Goal: Task Accomplishment & Management: Use online tool/utility

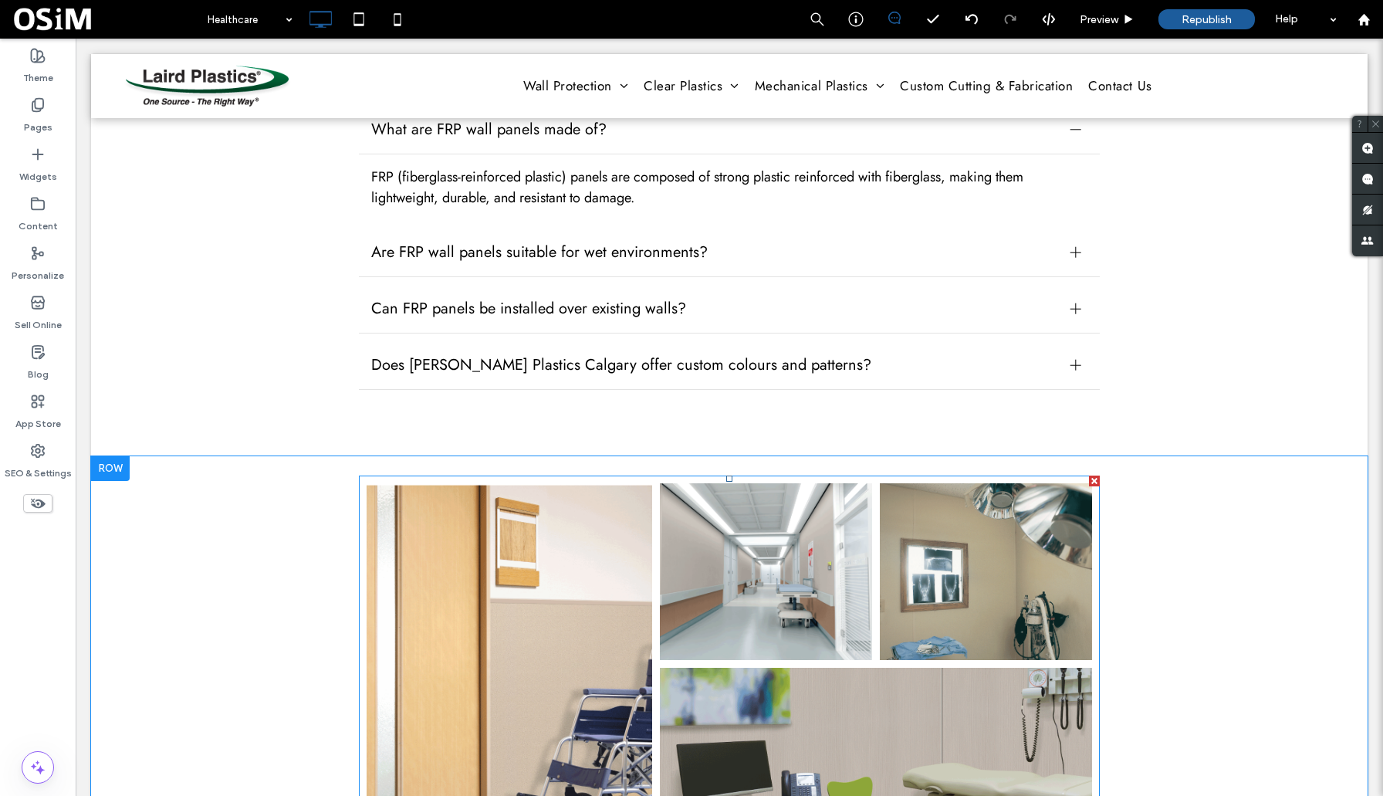
scroll to position [2963, 0]
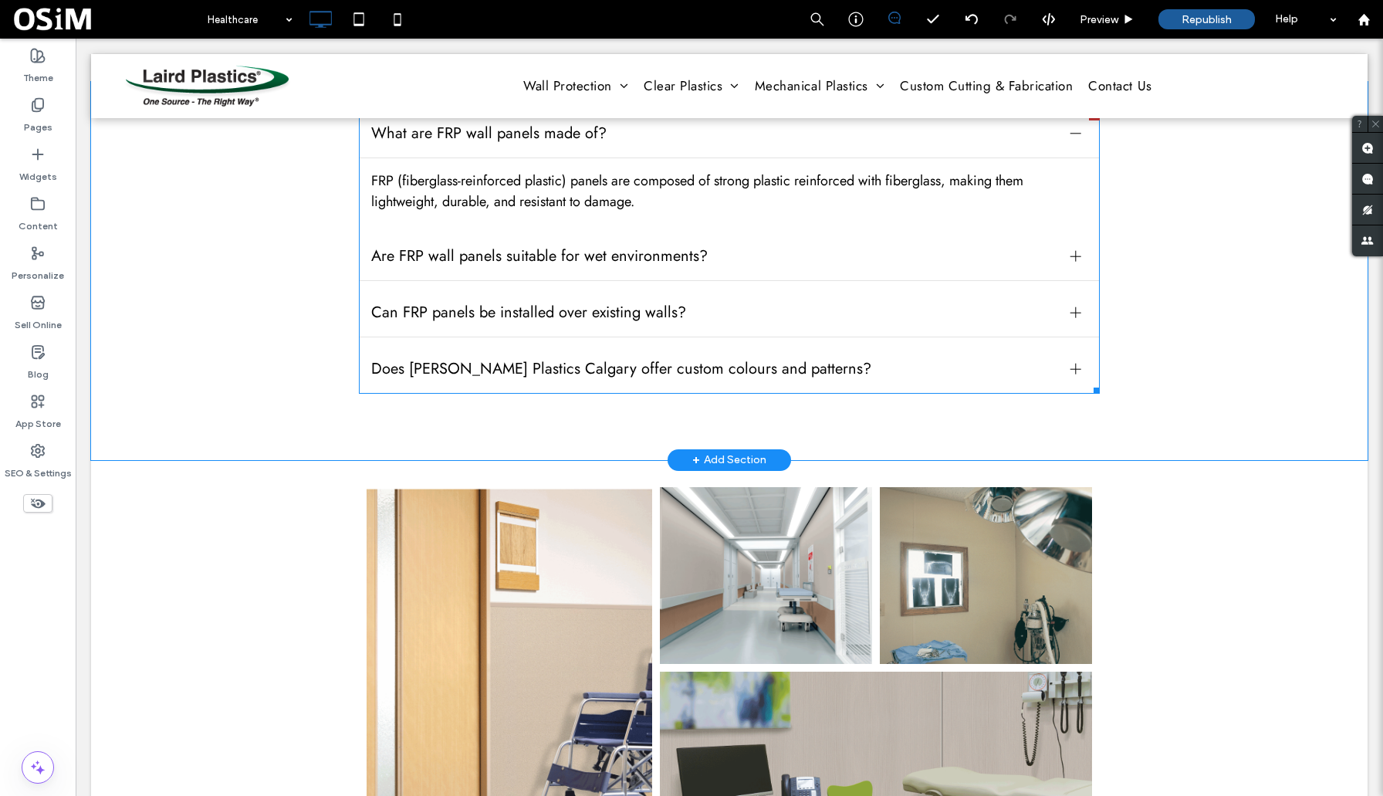
click at [817, 372] on span "Does [PERSON_NAME] Plastics Calgary offer custom colours and patterns?" at bounding box center [714, 368] width 687 height 22
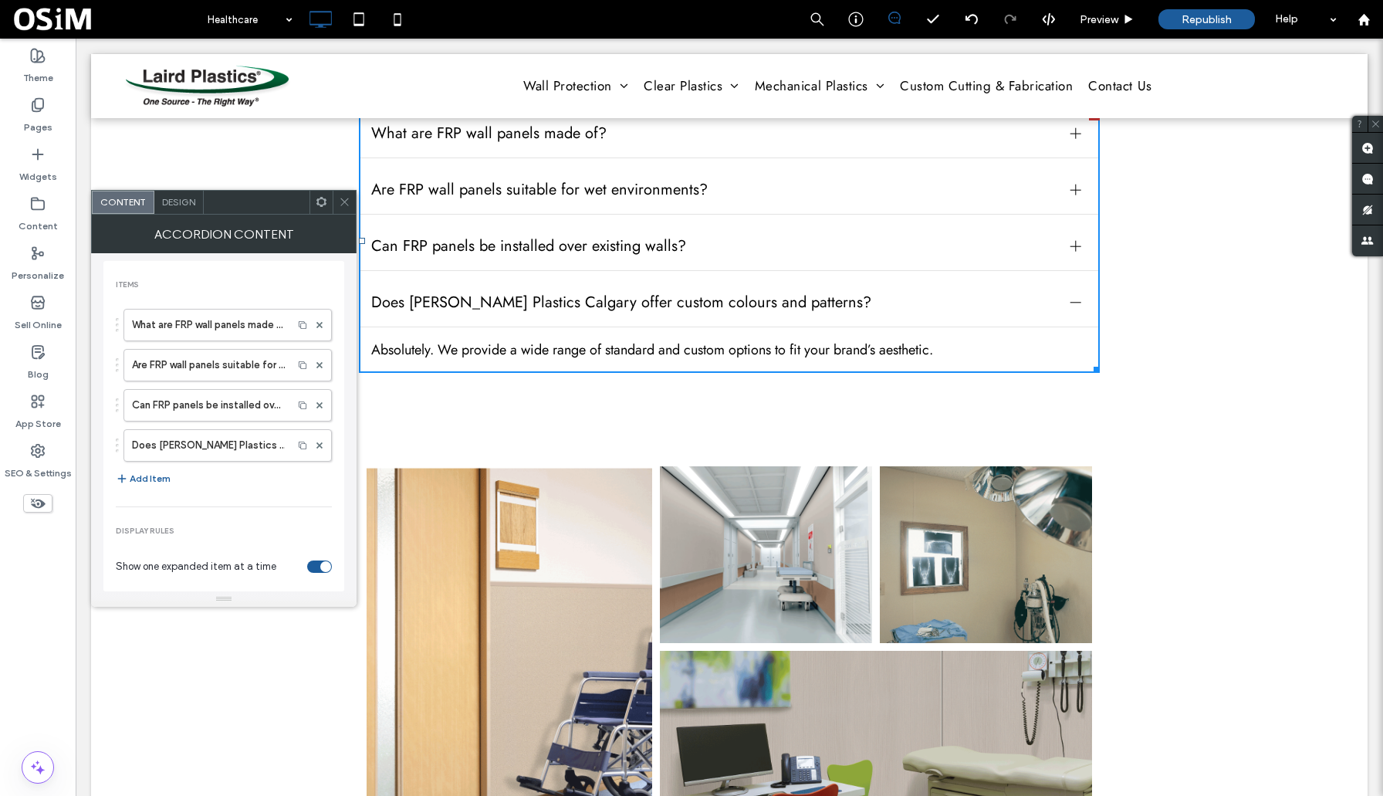
click at [1330, 364] on div "What are FRP wall panels made of? FRP (fiberglass-reinforced plastic) panels ar…" at bounding box center [729, 260] width 1277 height 357
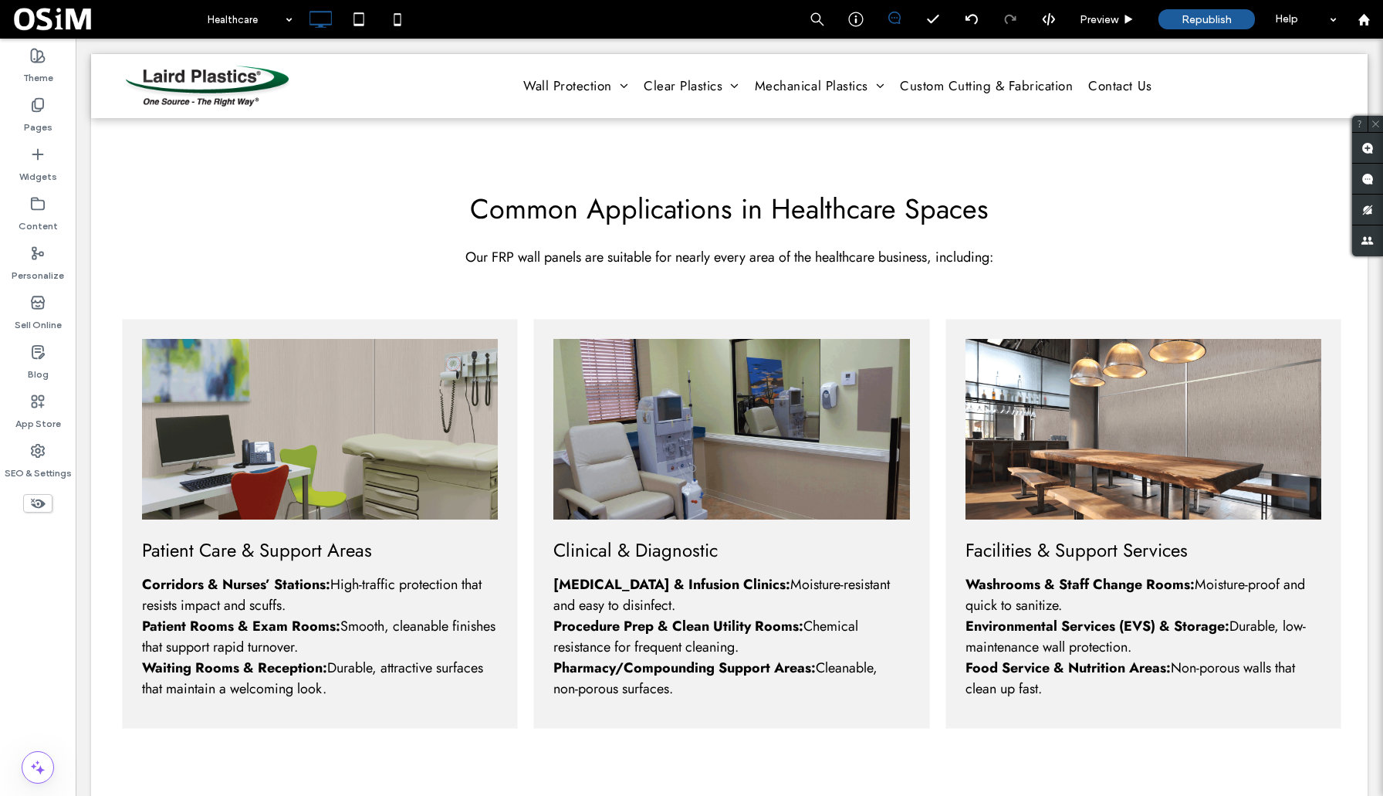
scroll to position [2158, 0]
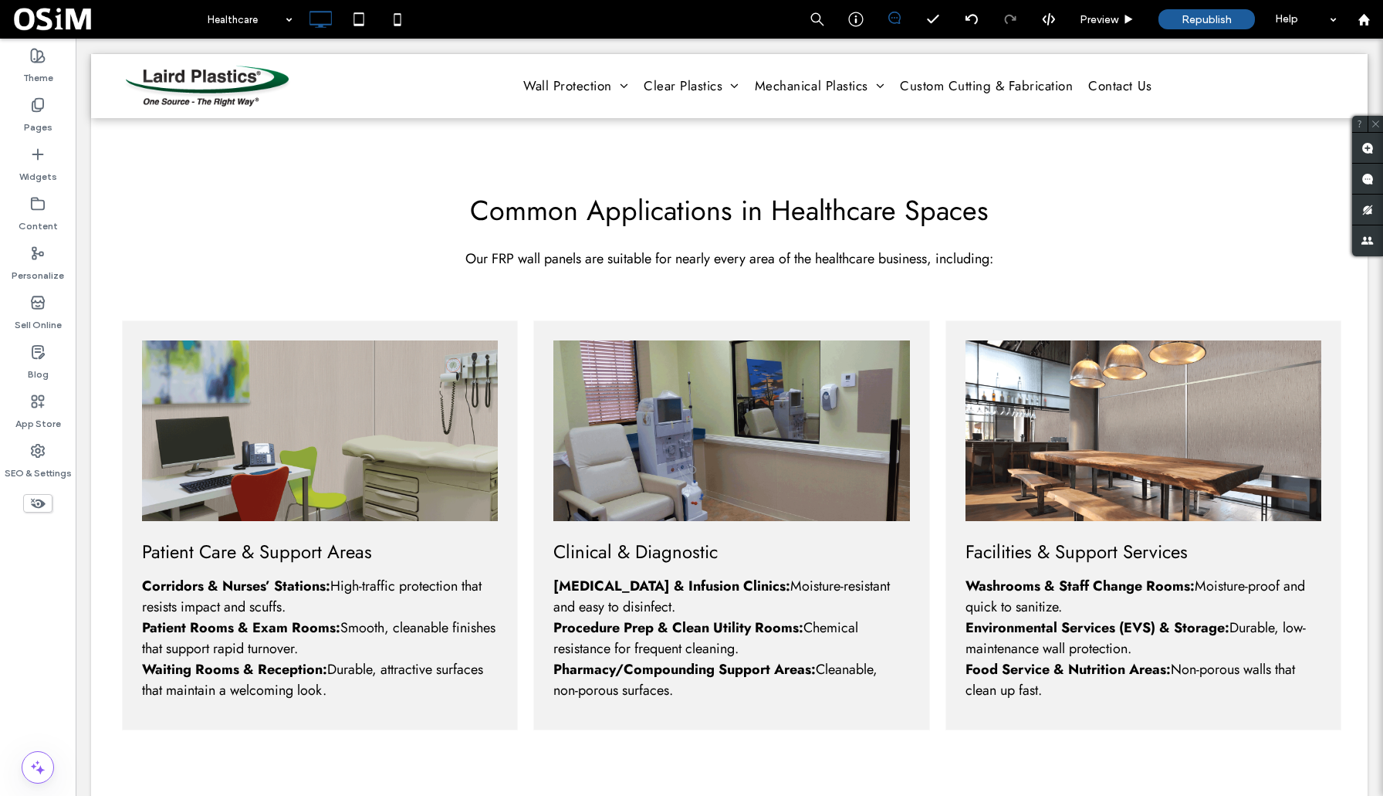
click at [1084, 357] on div "Click To Paste" at bounding box center [1144, 430] width 356 height 181
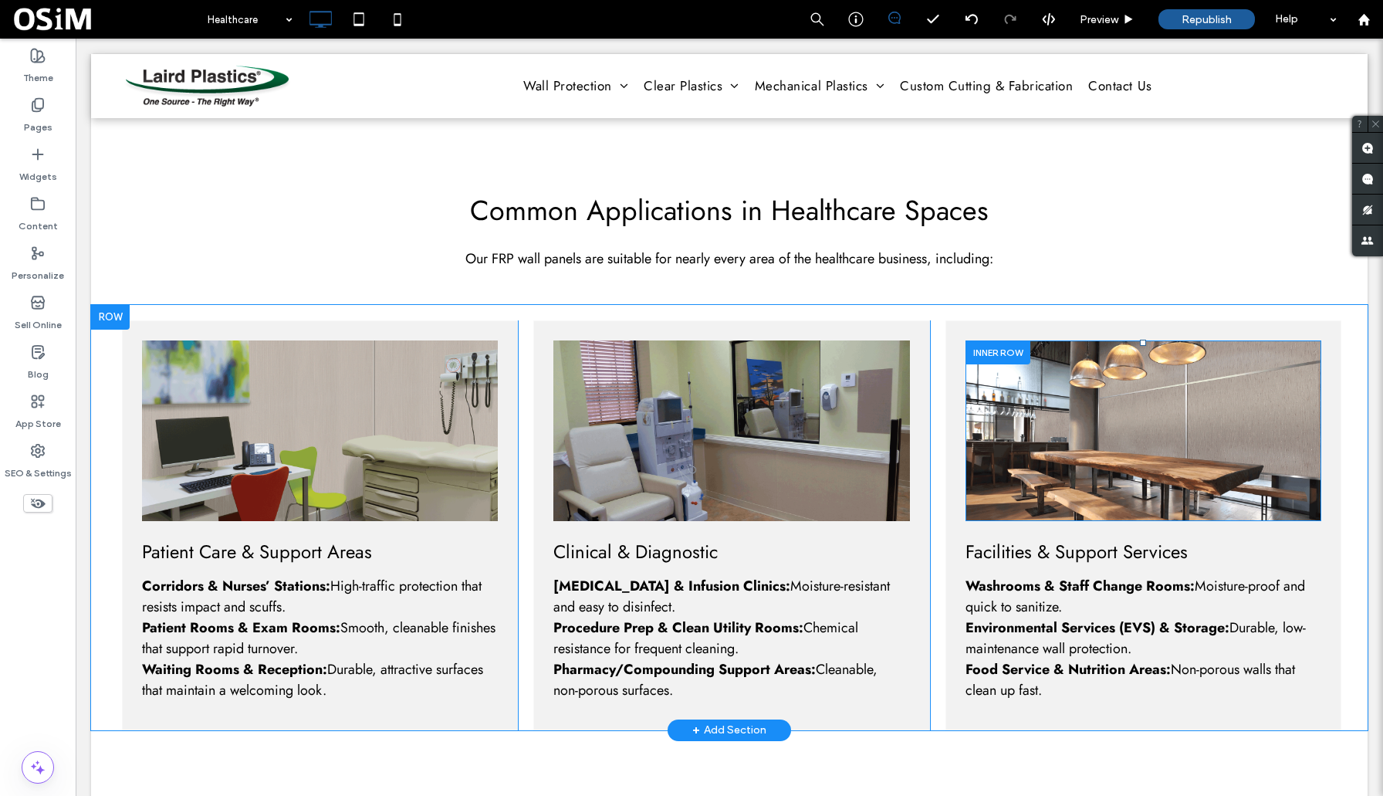
click at [1084, 357] on div "Click To Paste" at bounding box center [1144, 430] width 356 height 181
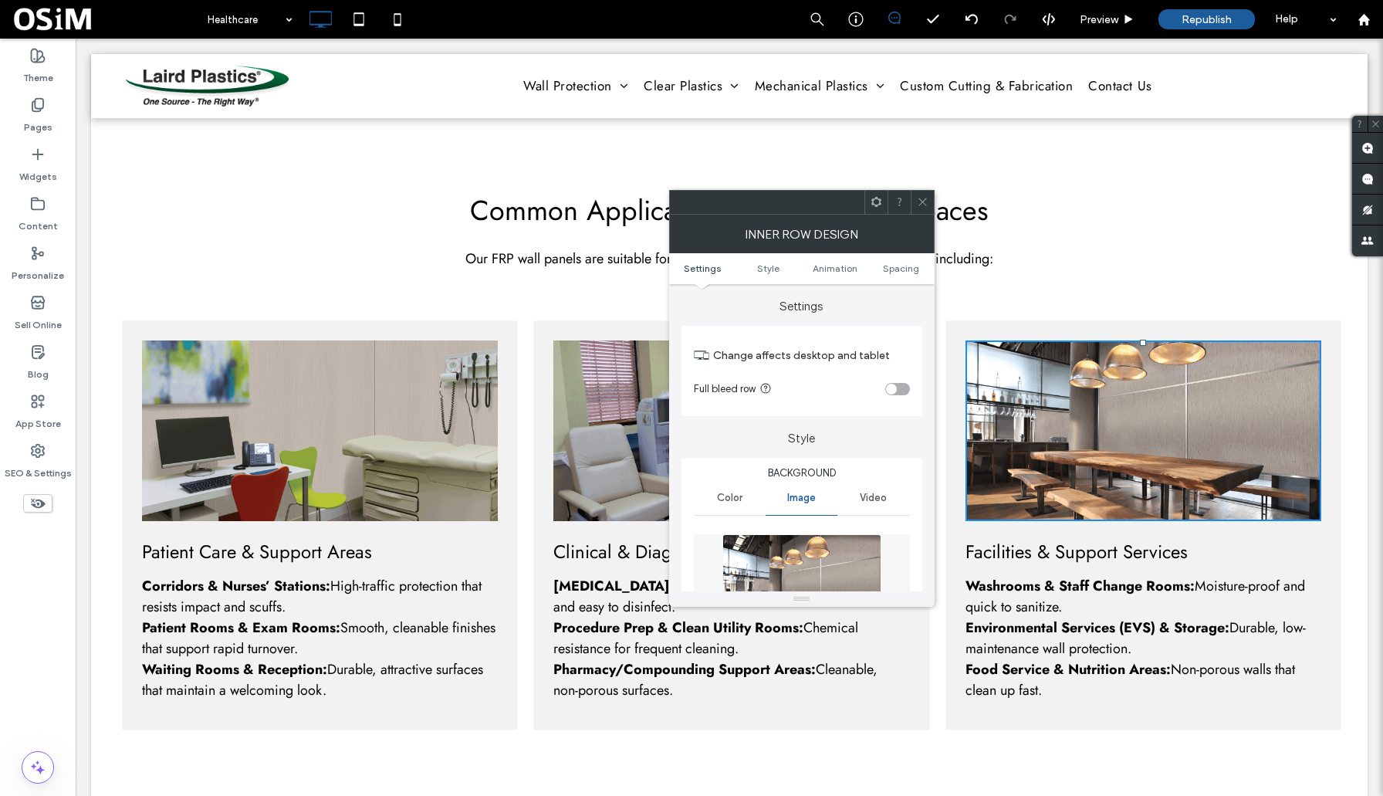
click at [824, 567] on img at bounding box center [802, 587] width 159 height 107
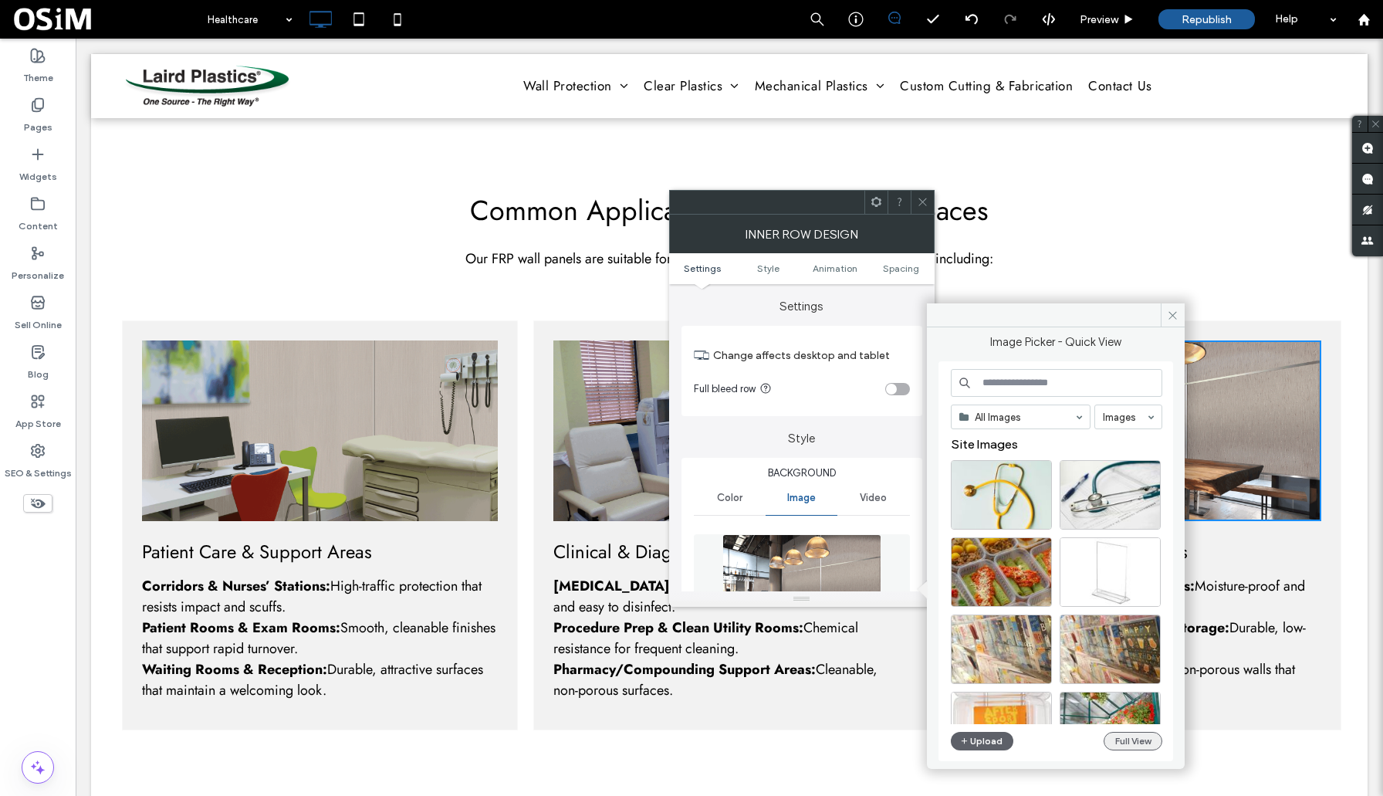
click at [1124, 740] on button "Full View" at bounding box center [1133, 741] width 59 height 19
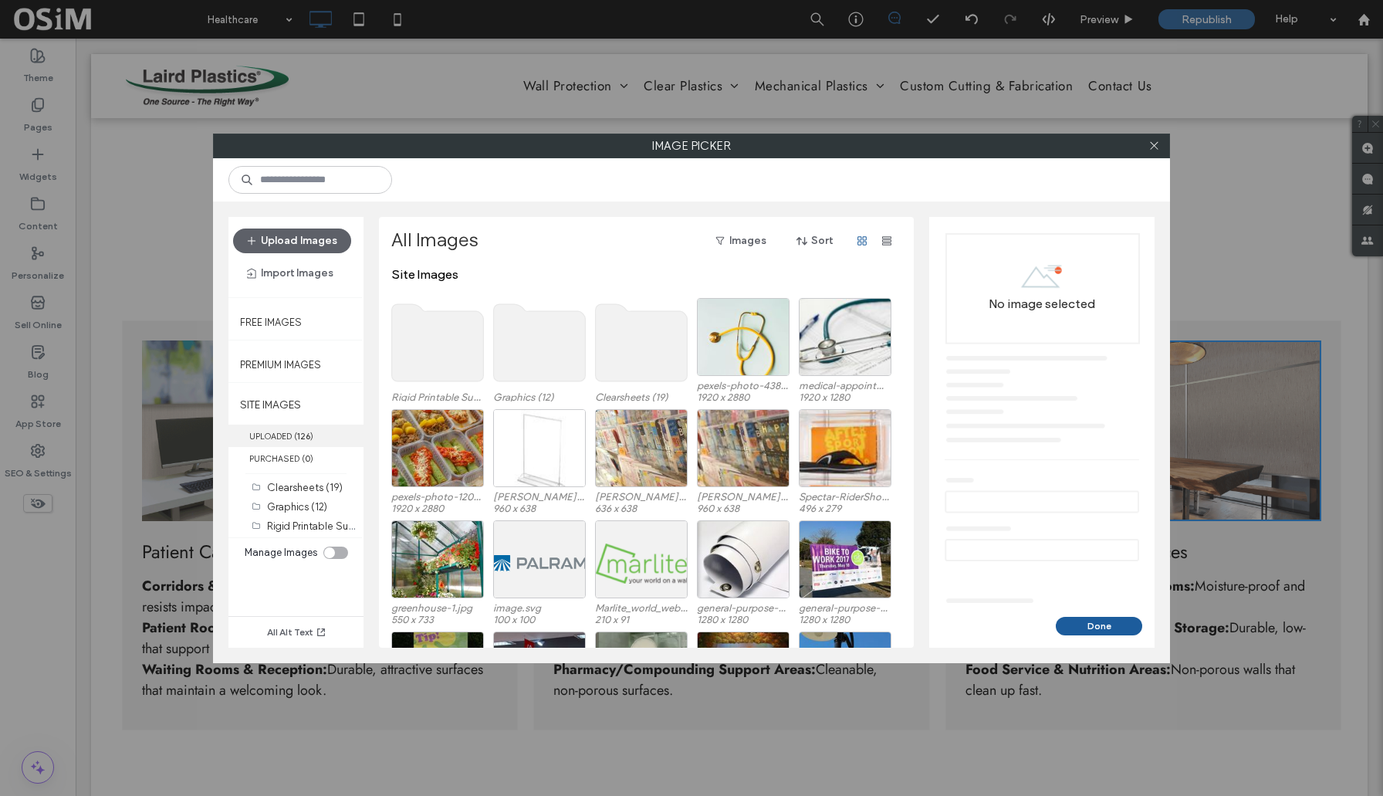
click at [274, 434] on label "UPLOADED ( 126 )" at bounding box center [295, 436] width 135 height 22
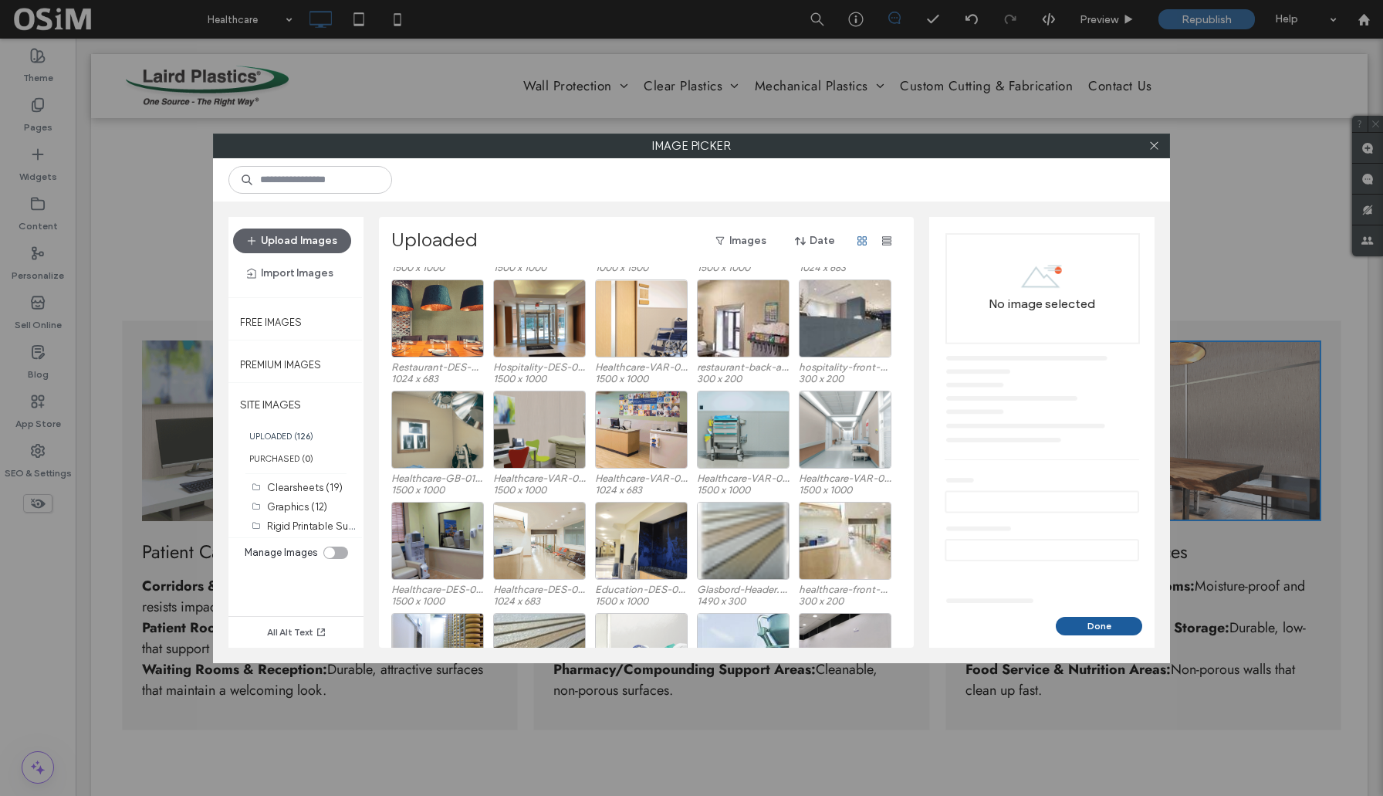
scroll to position [1432, 0]
click at [738, 428] on div "Select" at bounding box center [743, 430] width 93 height 78
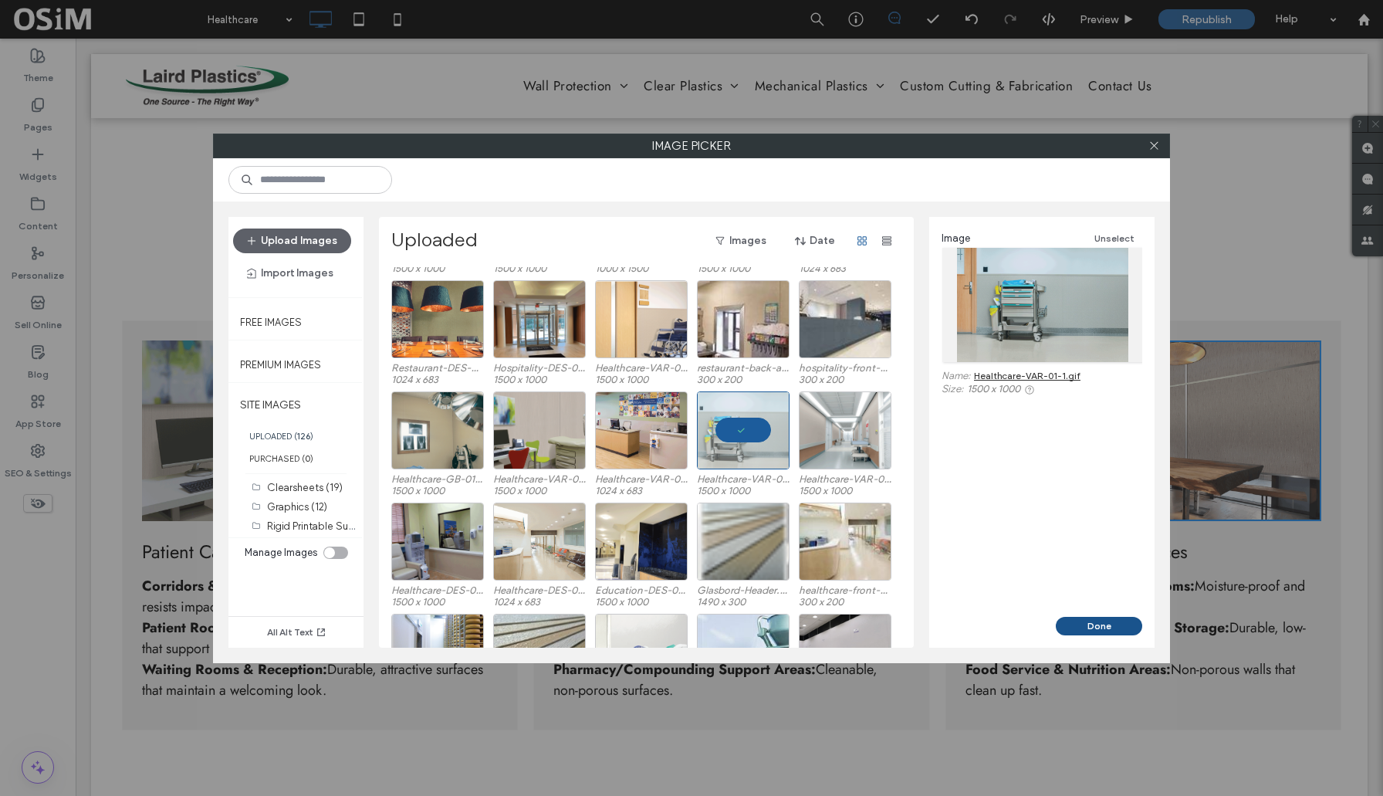
click at [1108, 625] on button "Done" at bounding box center [1099, 626] width 86 height 19
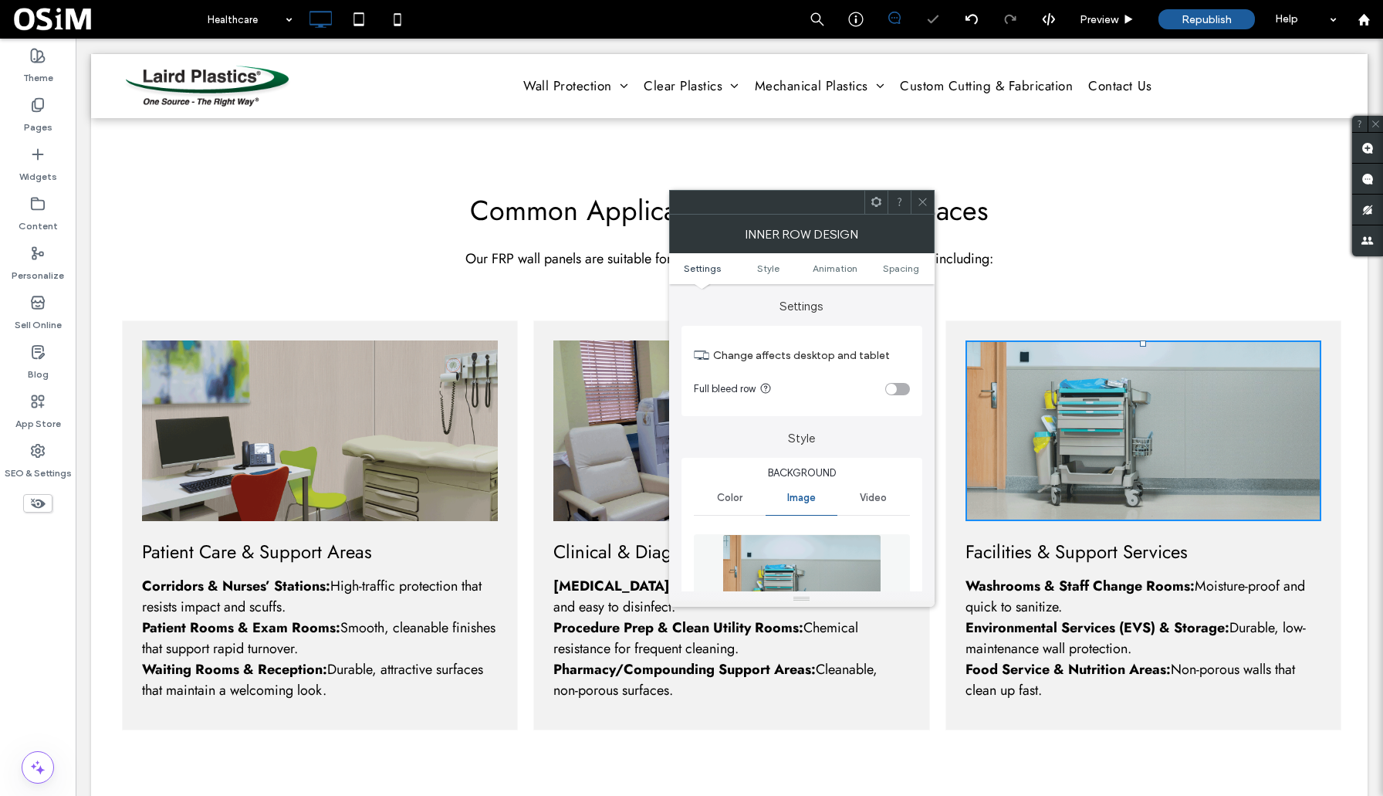
click at [1227, 163] on div "Common Applications in Healthcare Spaces Our FRP wall panels are suitable for n…" at bounding box center [729, 202] width 1277 height 206
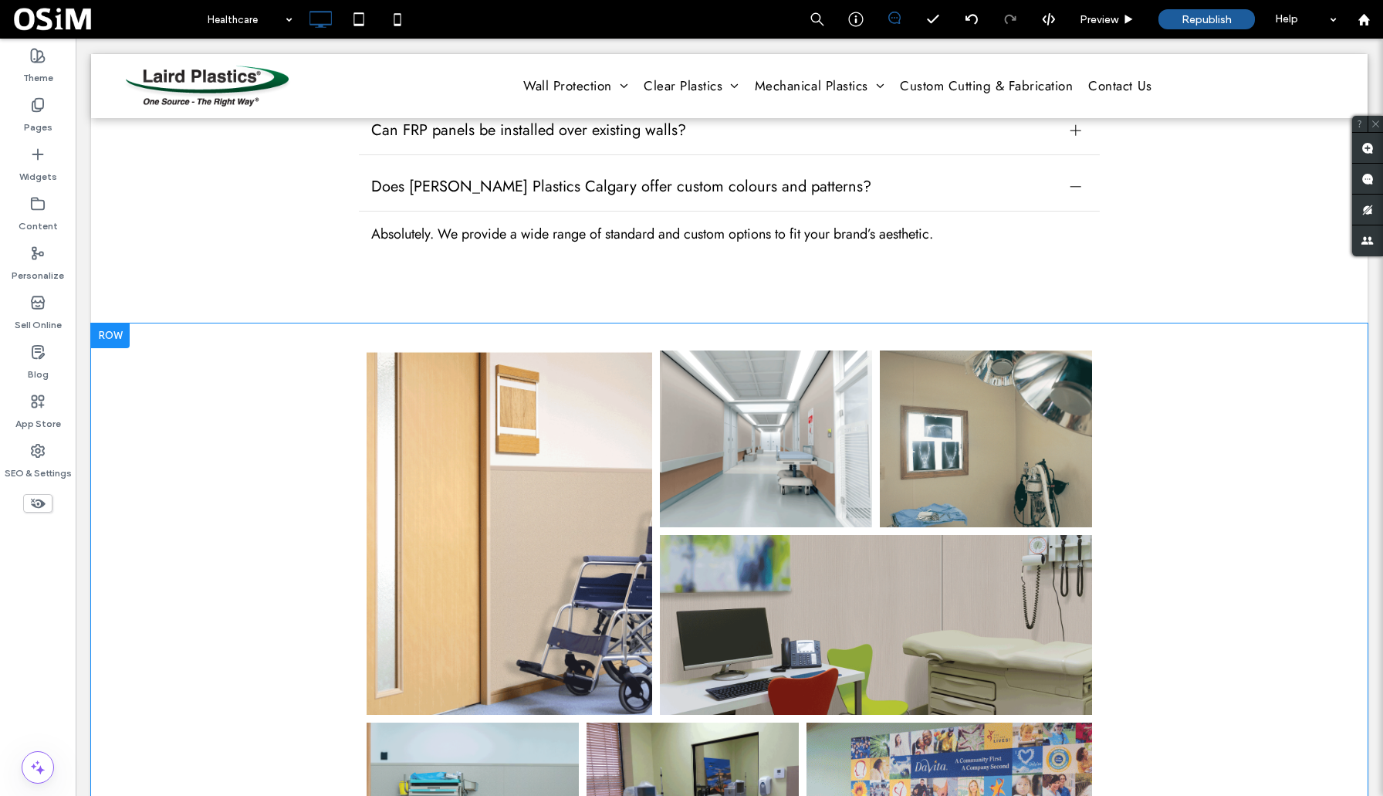
scroll to position [3073, 0]
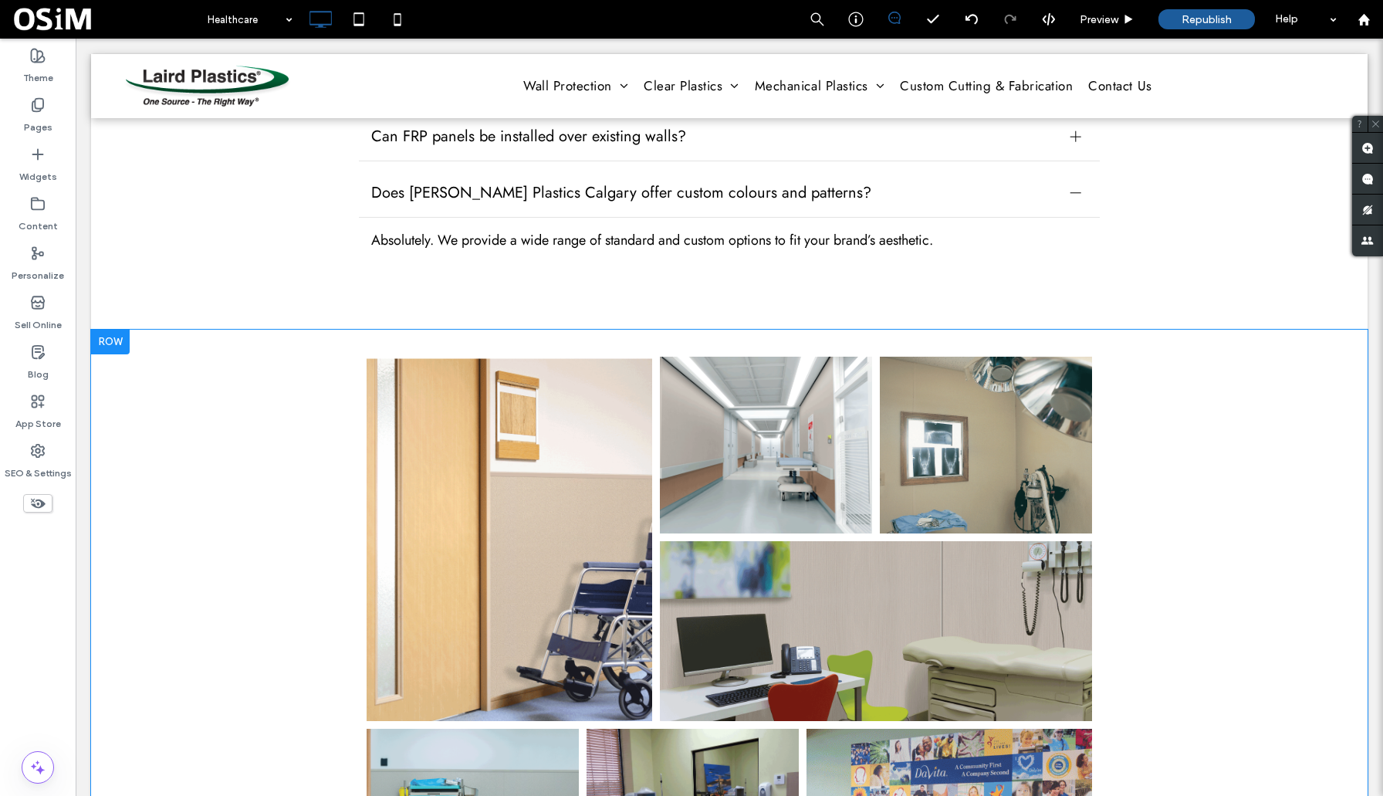
click at [111, 333] on div at bounding box center [110, 342] width 39 height 25
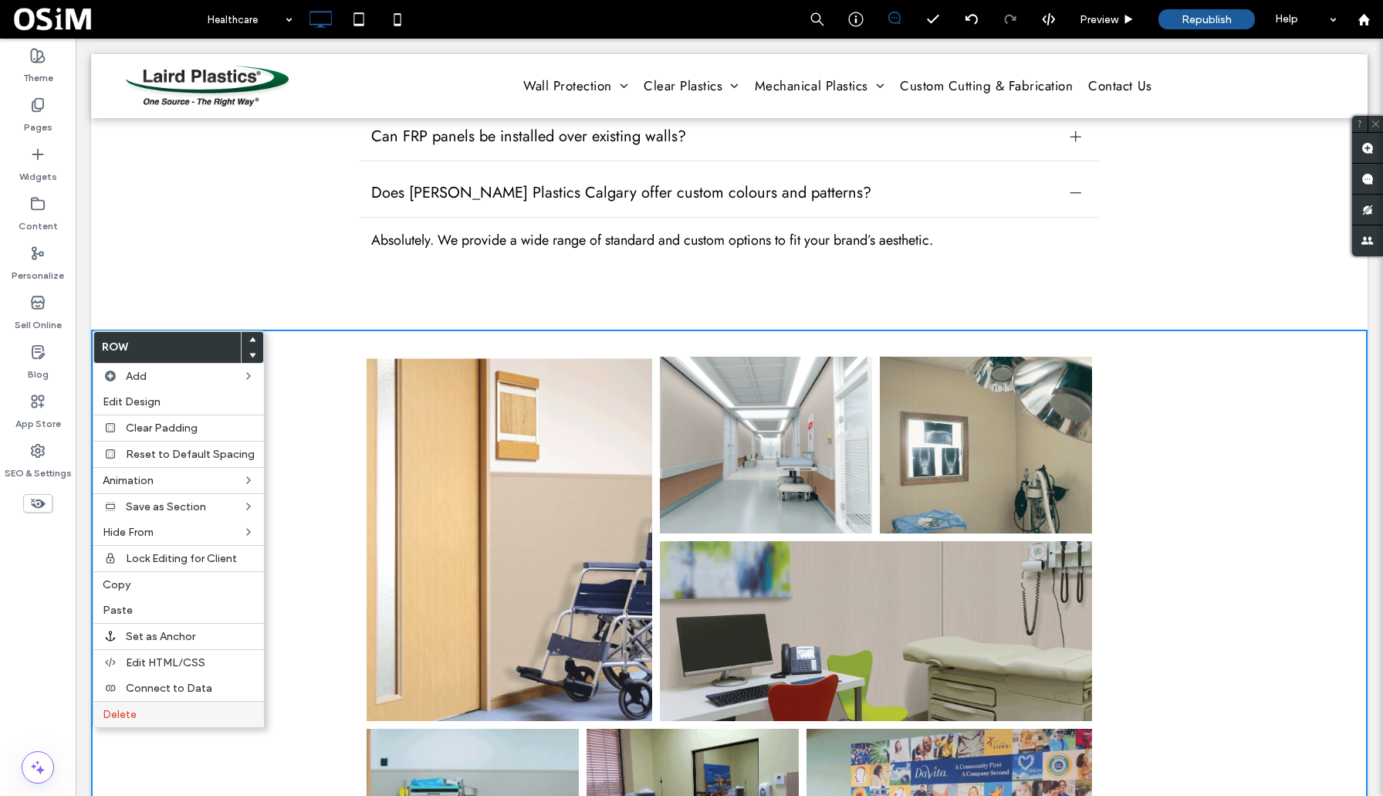
click at [140, 716] on label "Delete" at bounding box center [179, 714] width 152 height 13
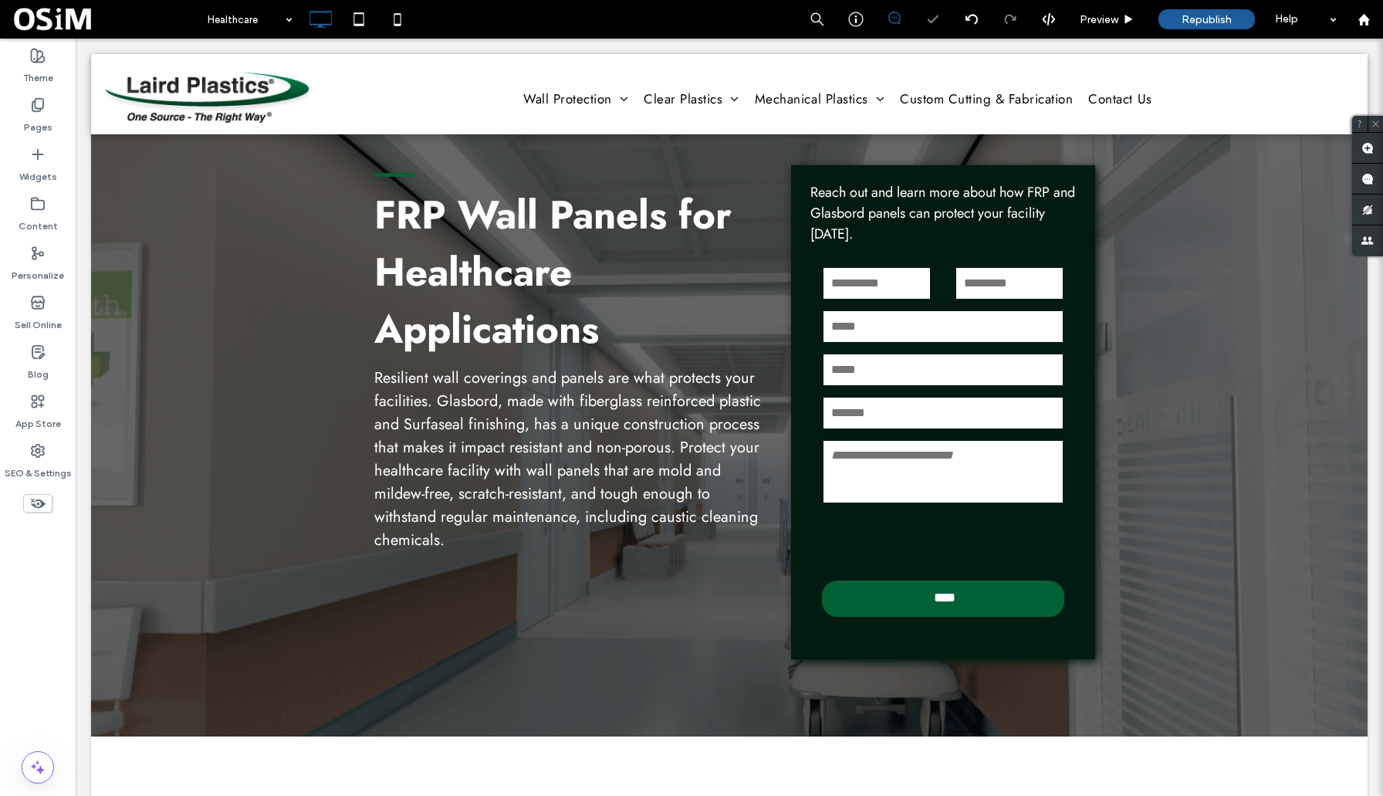
scroll to position [0, 0]
